Goal: Complete application form: Complete application form

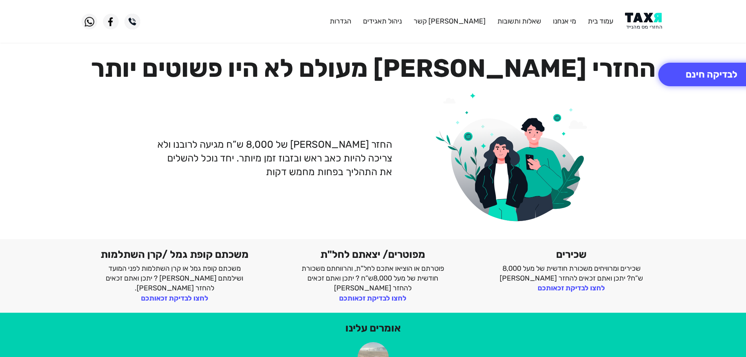
click at [647, 25] on img at bounding box center [645, 22] width 40 height 18
click at [703, 78] on button "לבדיקה חינם" at bounding box center [711, 74] width 107 height 23
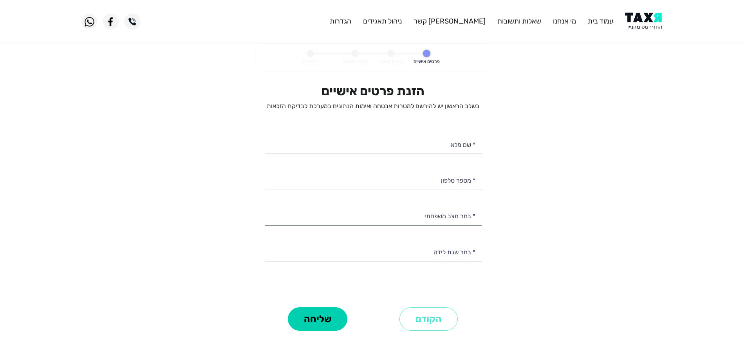
select select
click at [421, 181] on input "* מספר טלפון" at bounding box center [373, 180] width 217 height 20
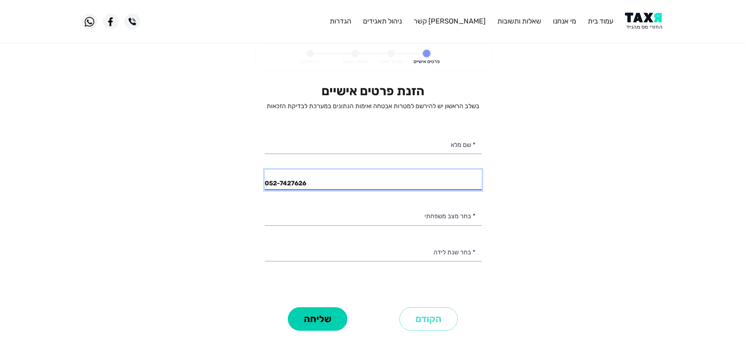
type input "052-7427626"
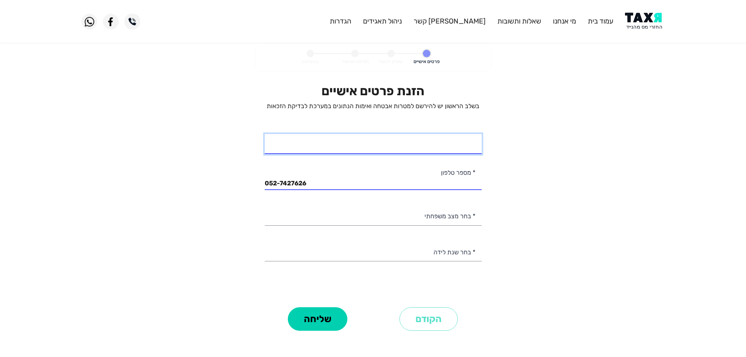
click at [417, 148] on input "* שם מלא" at bounding box center [373, 144] width 217 height 20
type input "אסף"
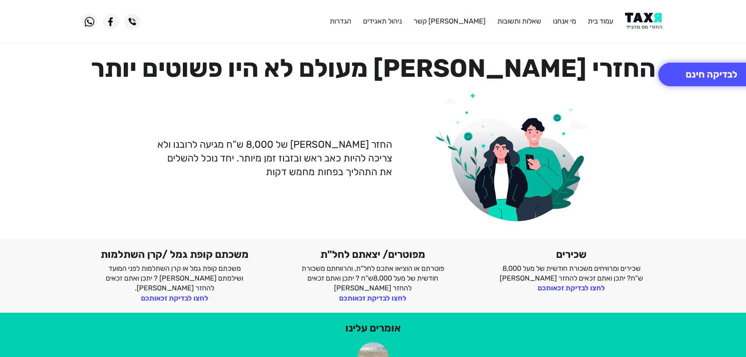
click at [646, 18] on img at bounding box center [645, 22] width 40 height 18
click at [642, 13] on img at bounding box center [645, 22] width 40 height 18
click at [648, 24] on img at bounding box center [645, 22] width 40 height 18
drag, startPoint x: 637, startPoint y: 27, endPoint x: 637, endPoint y: 22, distance: 4.7
click at [637, 27] on img at bounding box center [645, 22] width 40 height 18
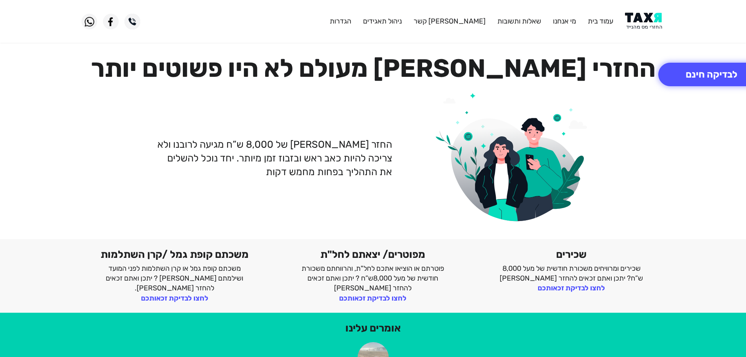
click at [636, 22] on img at bounding box center [645, 22] width 40 height 18
click at [647, 23] on img at bounding box center [645, 22] width 40 height 18
click at [722, 74] on button "לבדיקה חינם" at bounding box center [711, 74] width 107 height 23
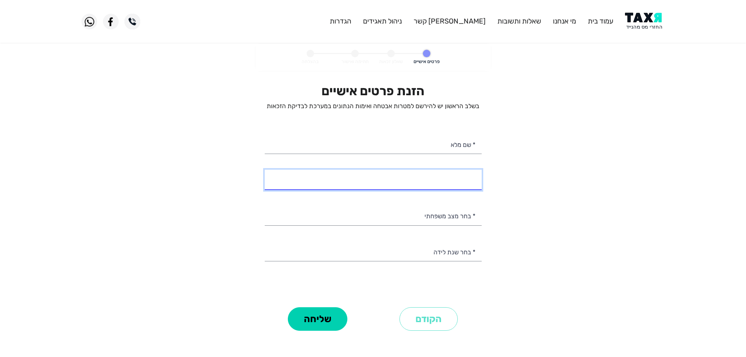
click at [412, 178] on input "* מספר טלפון" at bounding box center [373, 180] width 217 height 20
type input "053-2231885"
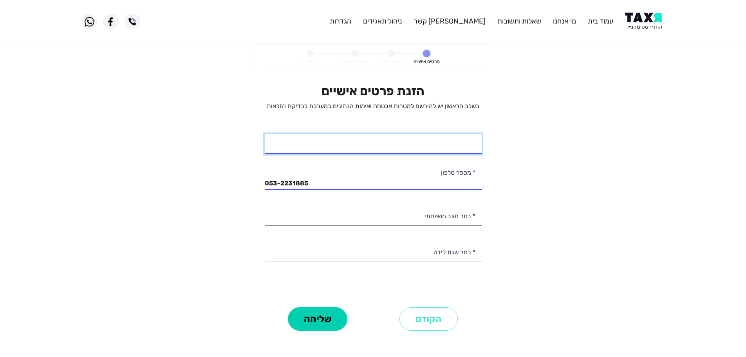
click at [470, 146] on input "* שם מלא" at bounding box center [373, 144] width 217 height 20
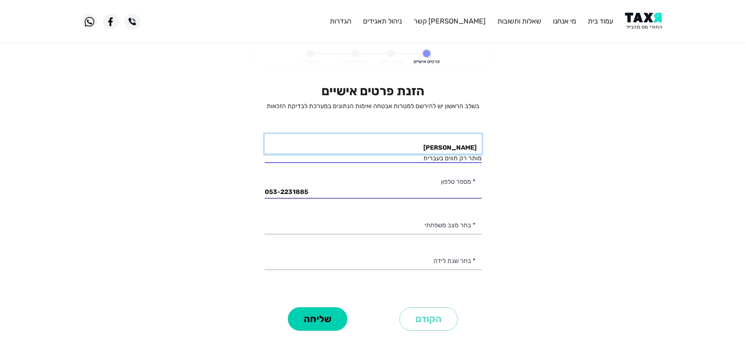
type input "מחמוד גאברה"
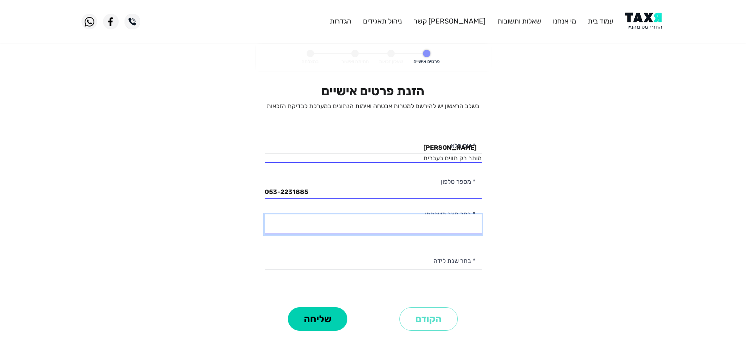
click at [443, 226] on div "הזנת פרטים אישיים בשלב הראשון יש להירשם למטרות אבטחה ואימות הנתונים במערכת לבדי…" at bounding box center [373, 193] width 217 height 221
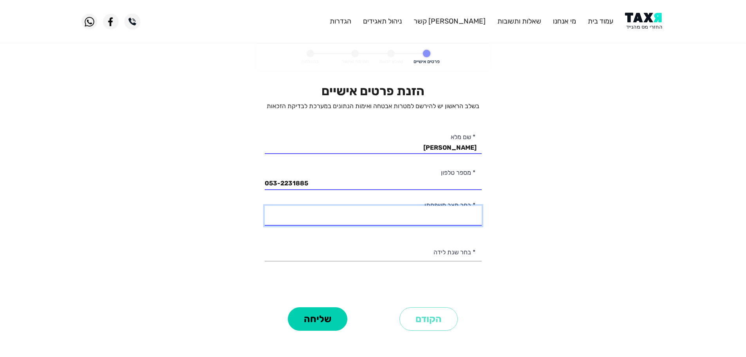
select select "1: Single"
click at [265, 206] on select "רווק/ה נשוי/אה גרוש/ה אלמן/נה" at bounding box center [373, 216] width 217 height 20
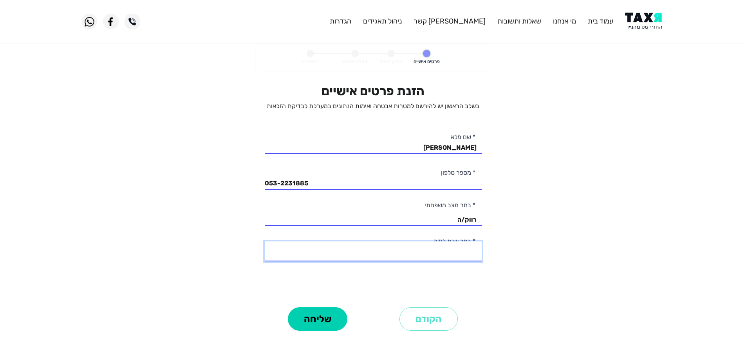
click at [466, 253] on select "2003 2002 2001 2000 1999 1998 1997 1996 1995 1994 1993 1992 1991 1990 1989 1988…" at bounding box center [373, 251] width 217 height 20
select select "3: 2001"
click at [265, 241] on select "2003 2002 2001 2000 1999 1998 1997 1996 1995 1994 1993 1992 1991 1990 1989 1988…" at bounding box center [373, 251] width 217 height 20
click at [316, 323] on button "שליחה" at bounding box center [318, 318] width 60 height 23
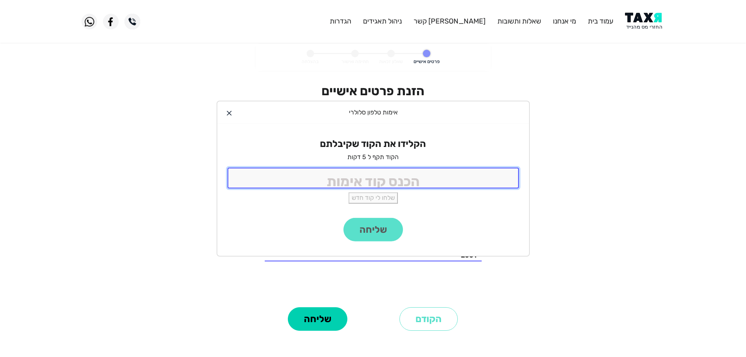
click at [418, 175] on input "tel" at bounding box center [373, 178] width 291 height 21
type input "9988"
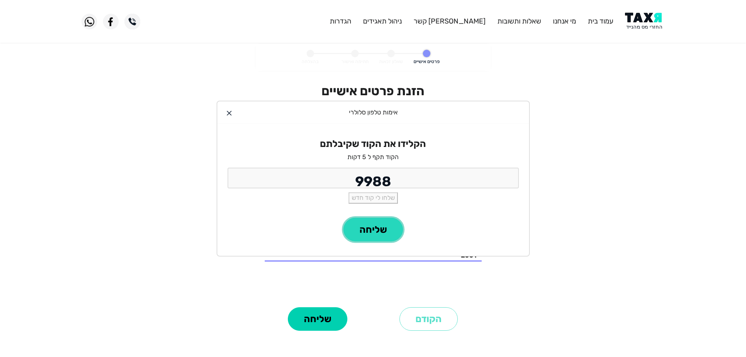
click at [382, 233] on button "שליחה" at bounding box center [373, 229] width 60 height 23
